Goal: Task Accomplishment & Management: Complete application form

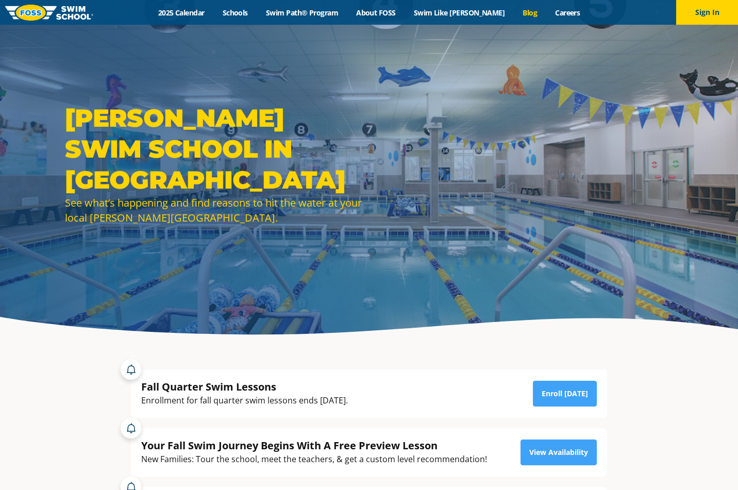
click at [514, 12] on link "Blog" at bounding box center [530, 13] width 32 height 10
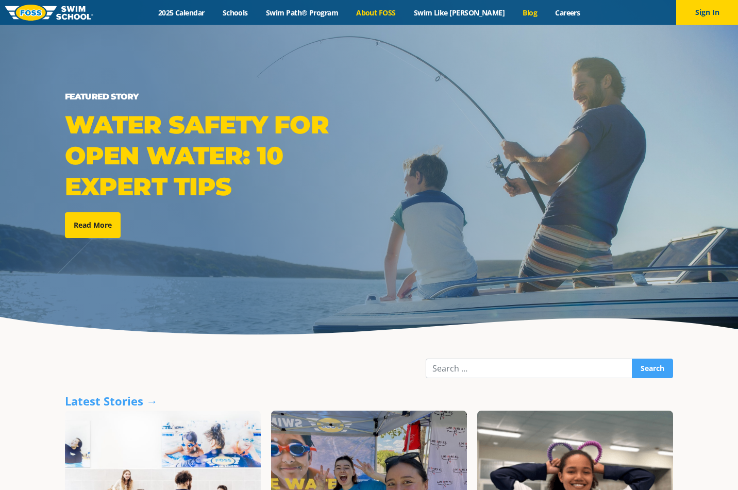
click at [391, 14] on link "About FOSS" at bounding box center [376, 13] width 58 height 10
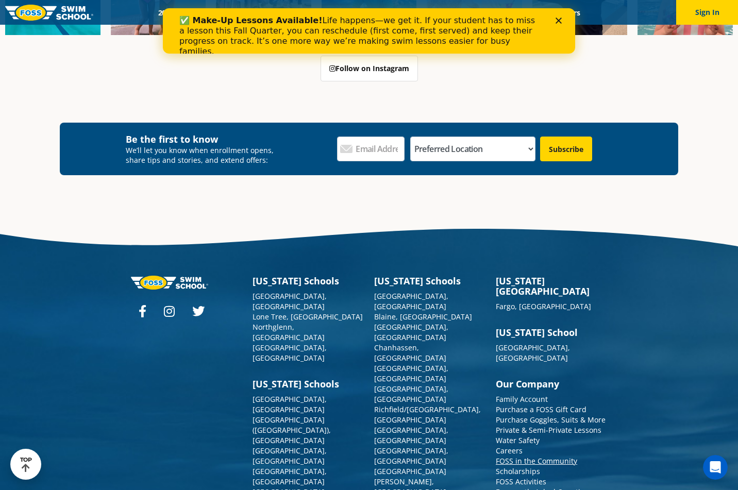
click at [530, 456] on link "FOSS in the Community" at bounding box center [536, 461] width 81 height 10
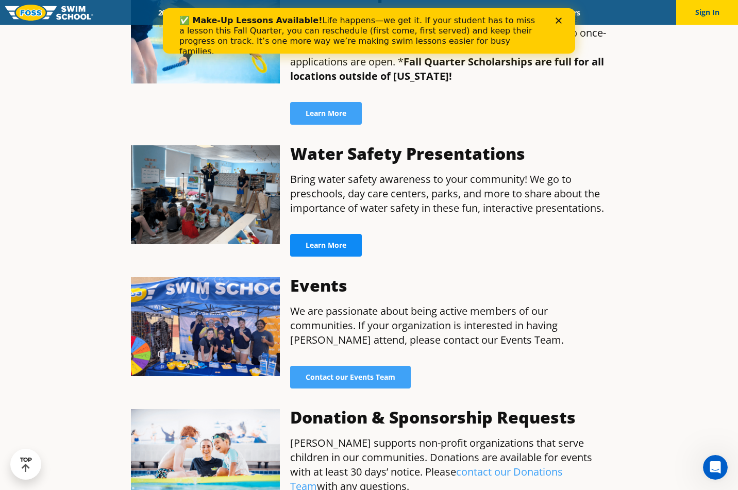
click at [347, 235] on link "Learn More" at bounding box center [326, 245] width 72 height 23
click at [329, 242] on span "Learn More" at bounding box center [326, 245] width 41 height 7
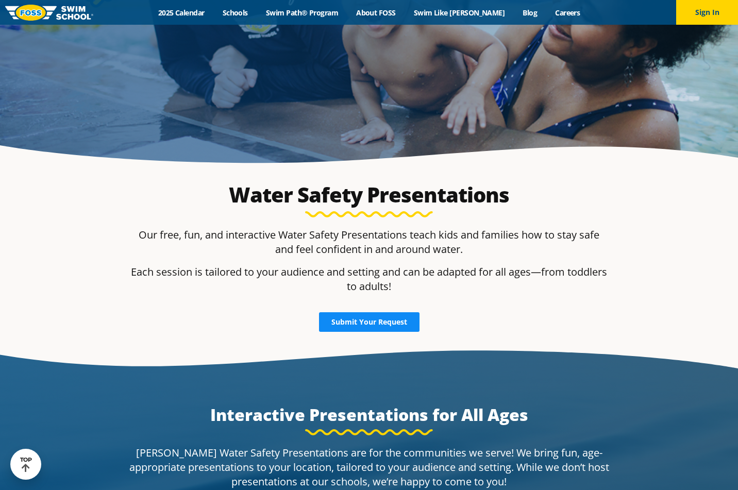
click at [390, 326] on span "Submit Your Request" at bounding box center [369, 322] width 76 height 7
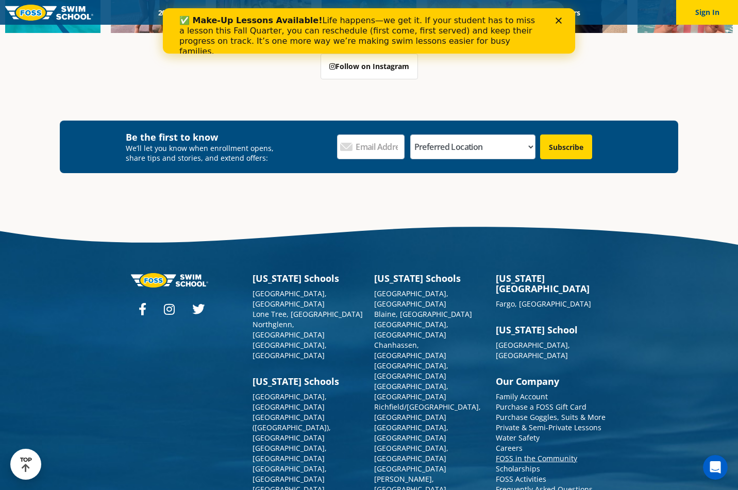
click at [541, 454] on link "FOSS in the Community" at bounding box center [536, 459] width 81 height 10
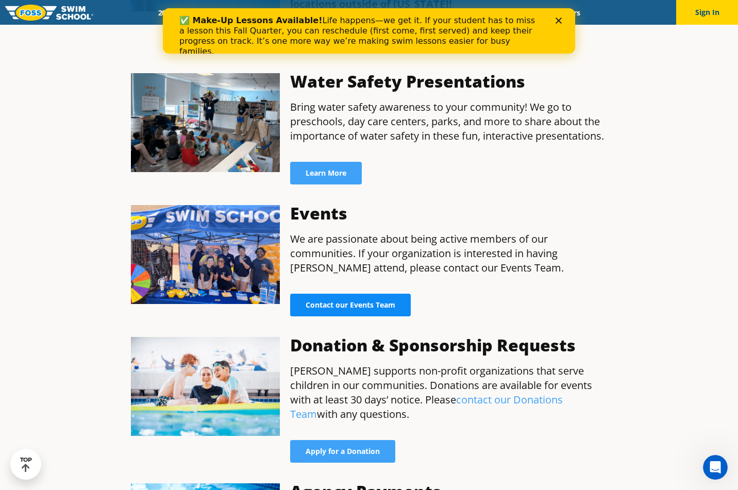
click at [386, 302] on span "Contact our Events Team" at bounding box center [351, 305] width 90 height 7
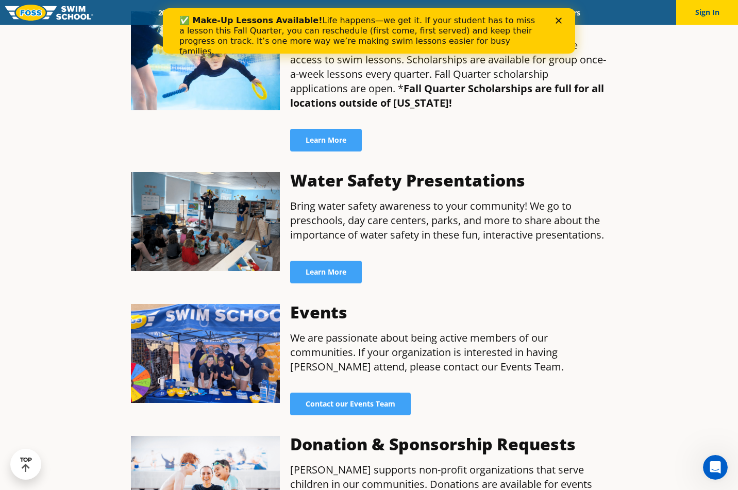
scroll to position [519, 0]
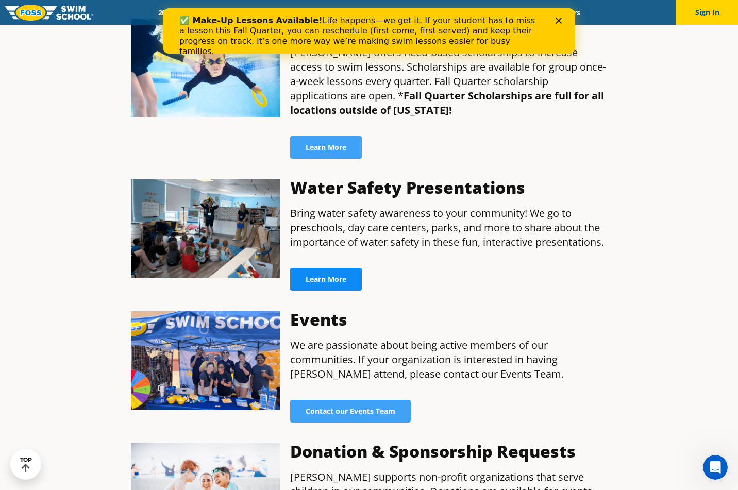
click at [338, 274] on link "Learn More" at bounding box center [326, 279] width 72 height 23
click at [340, 273] on link "Learn More" at bounding box center [326, 279] width 72 height 23
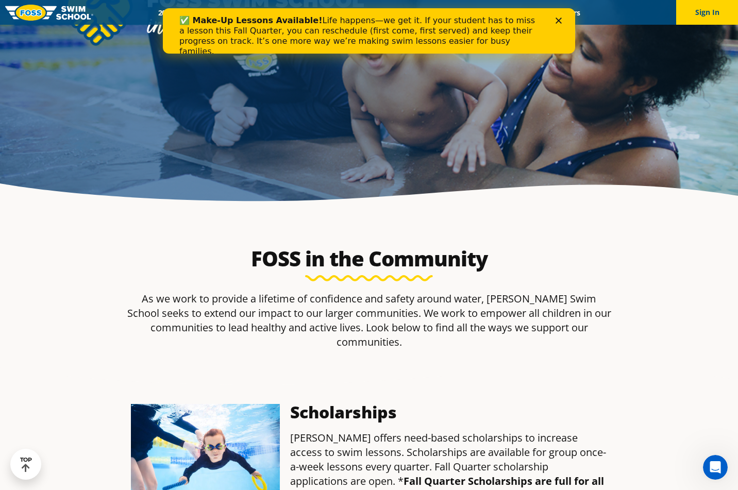
scroll to position [0, 0]
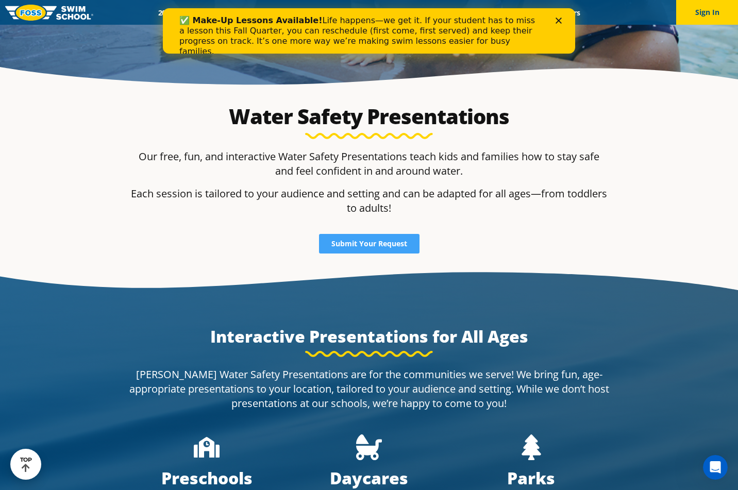
scroll to position [256, 0]
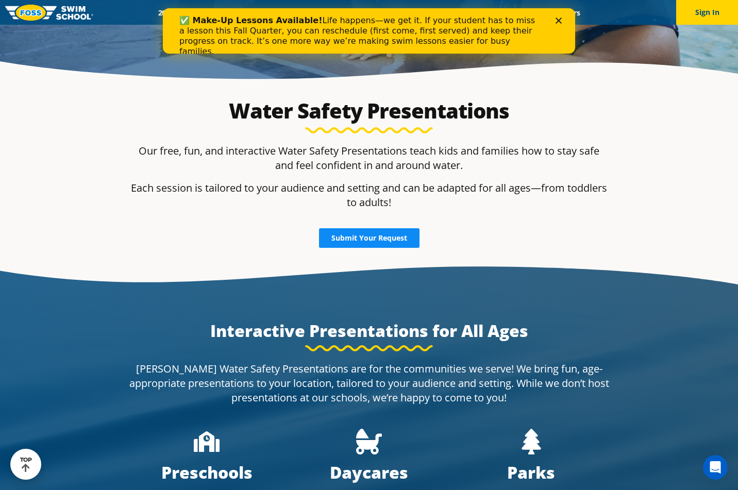
click at [384, 237] on span "Submit Your Request" at bounding box center [369, 238] width 76 height 7
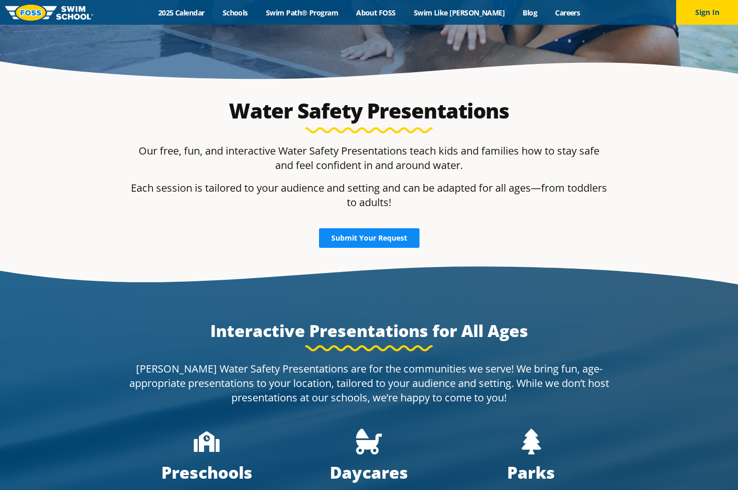
click at [349, 236] on span "Submit Your Request" at bounding box center [369, 238] width 76 height 7
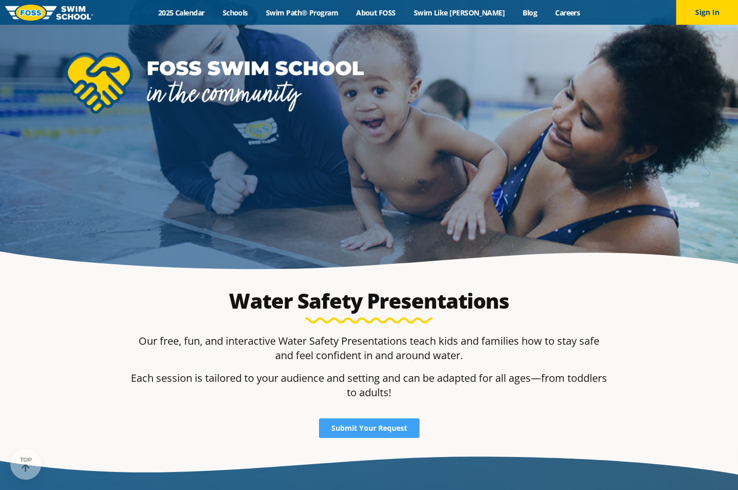
scroll to position [68, 0]
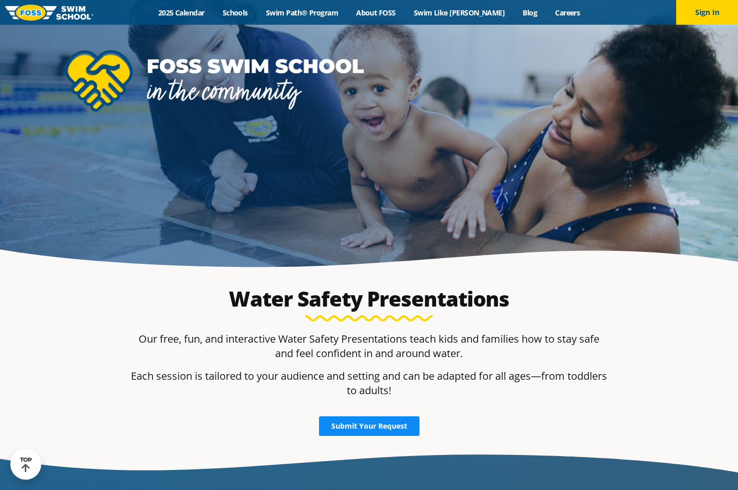
click at [375, 424] on span "Submit Your Request" at bounding box center [369, 426] width 76 height 7
